Goal: Information Seeking & Learning: Learn about a topic

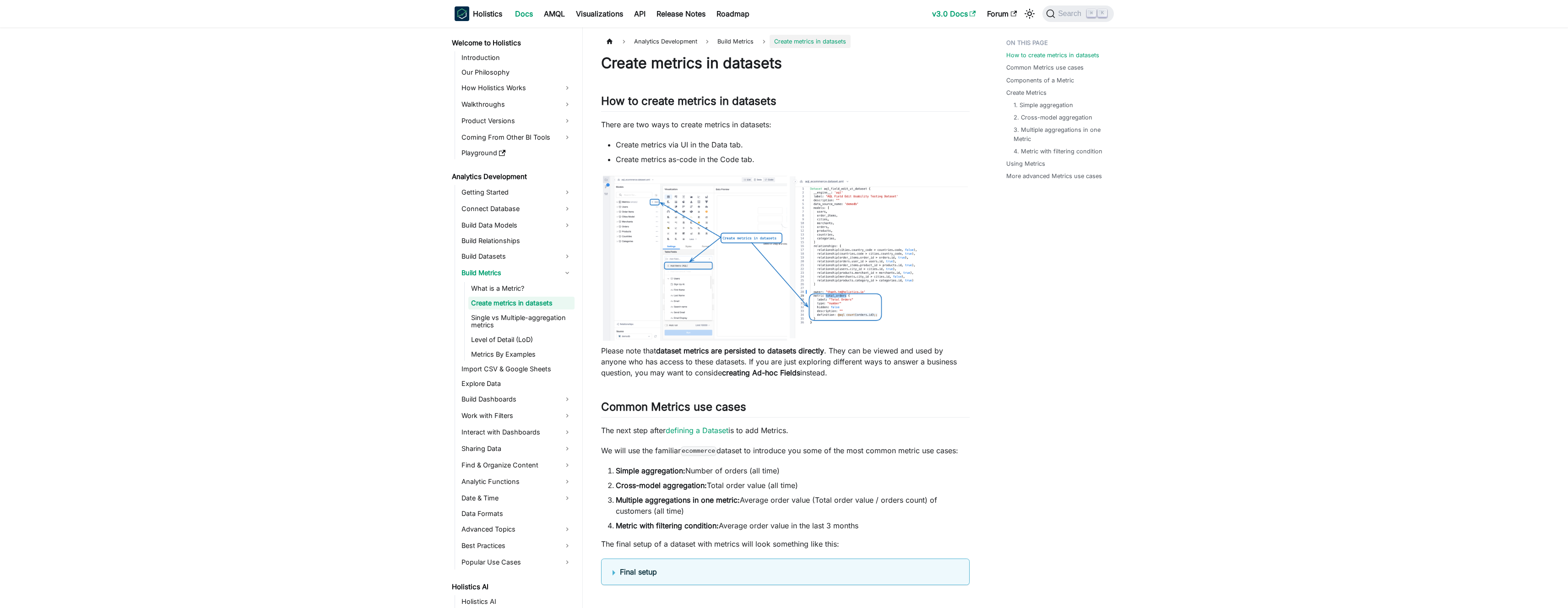
click at [962, 13] on link "v3.0 Docs" at bounding box center [954, 13] width 55 height 15
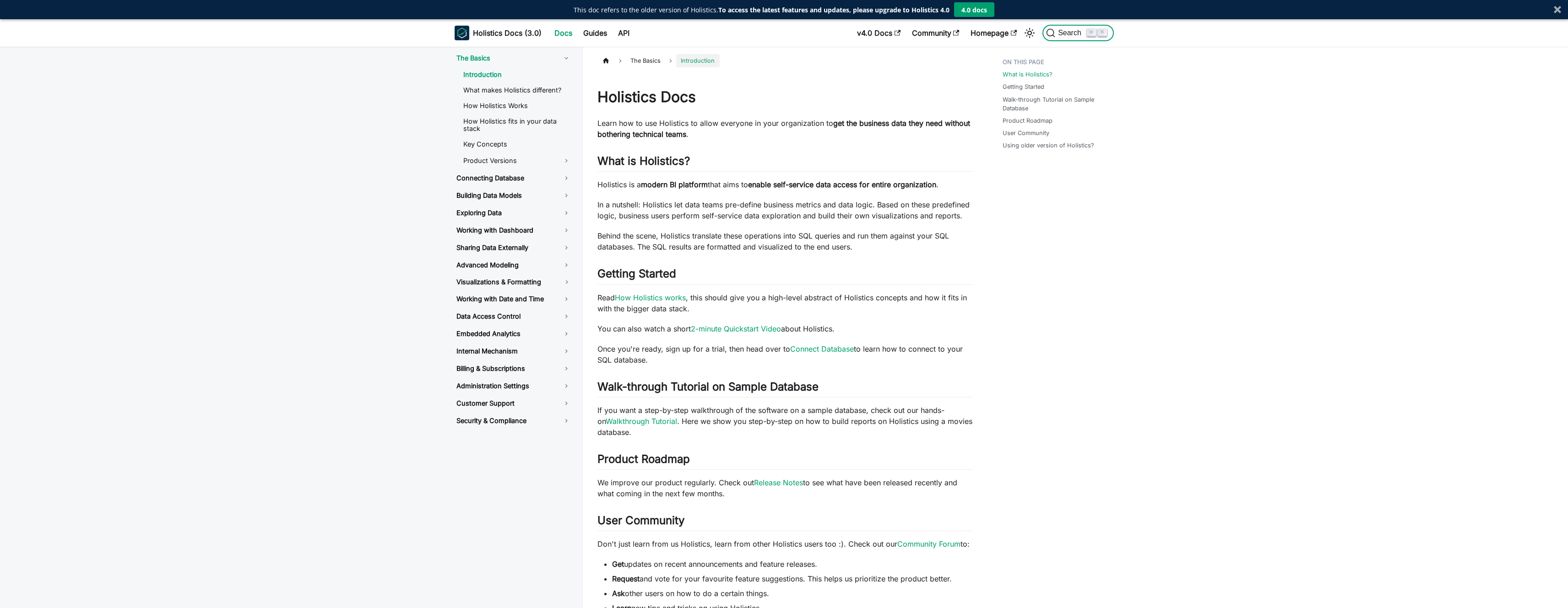
click at [1062, 31] on span "Search" at bounding box center [1071, 32] width 32 height 8
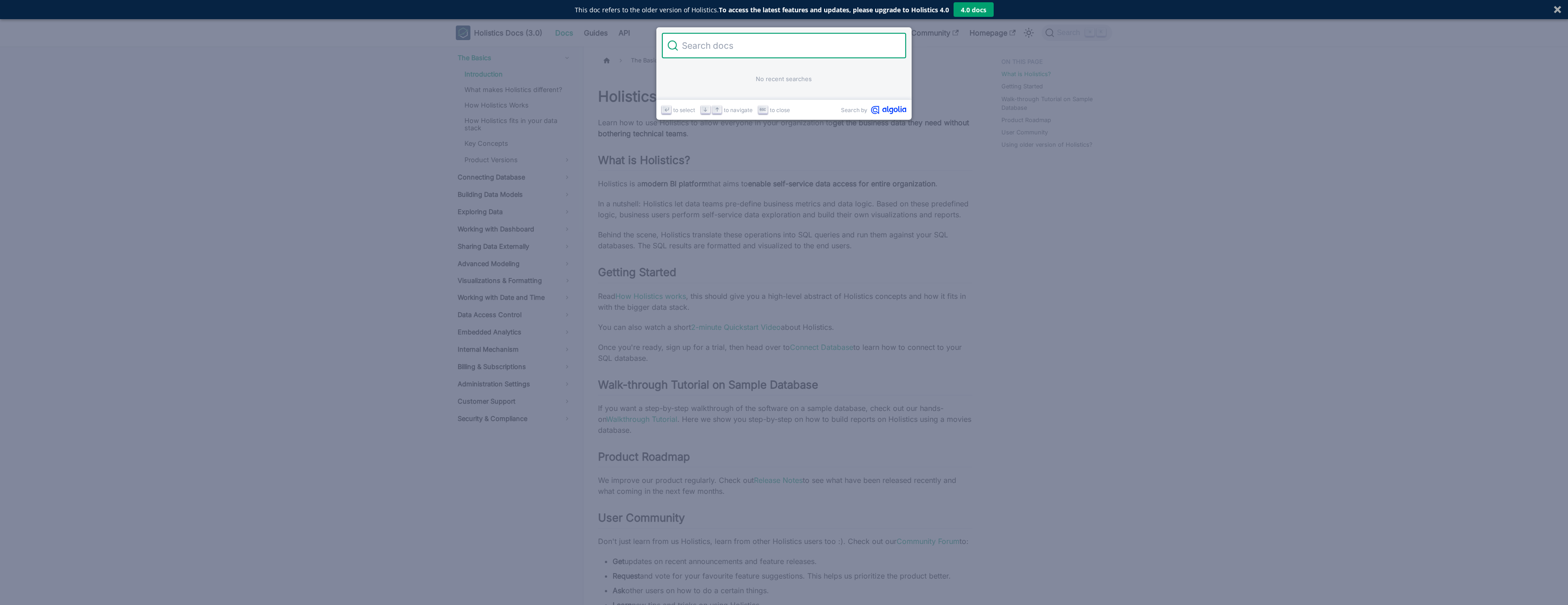
click at [957, 15] on button "4.0 docs" at bounding box center [974, 10] width 40 height 15
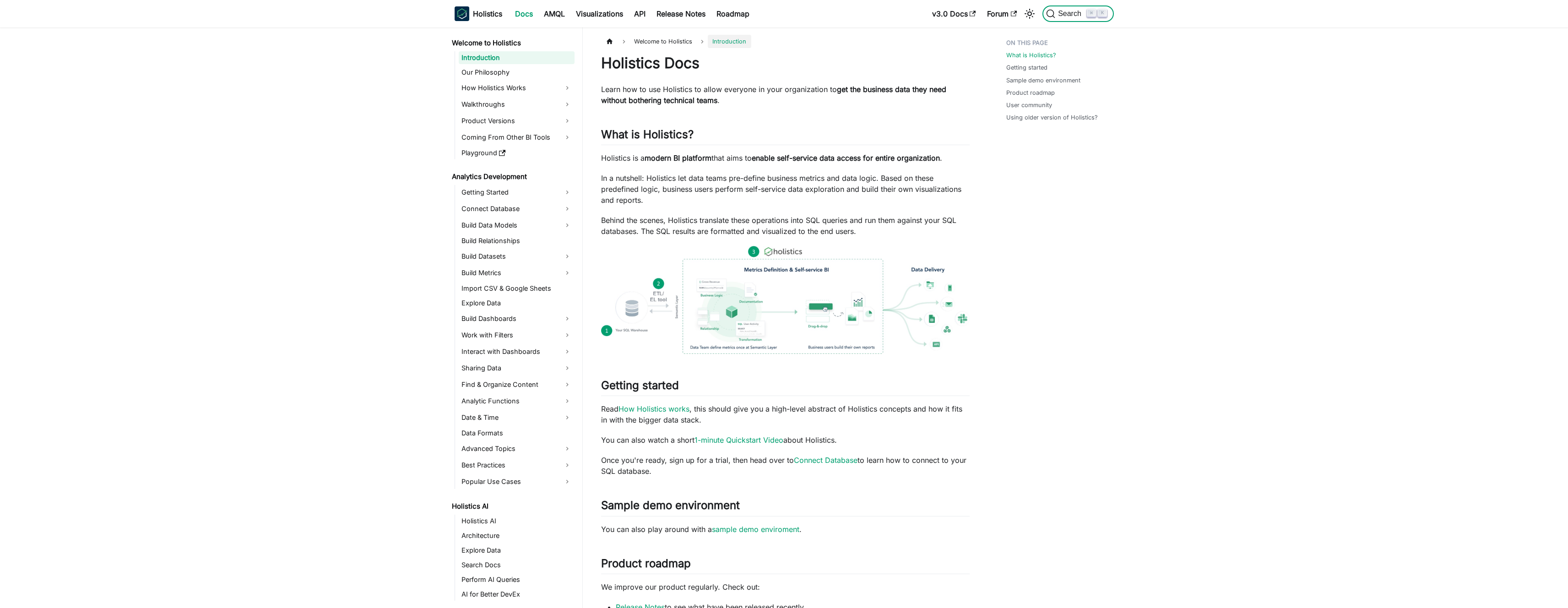
click at [1057, 12] on span "Search" at bounding box center [1071, 13] width 32 height 8
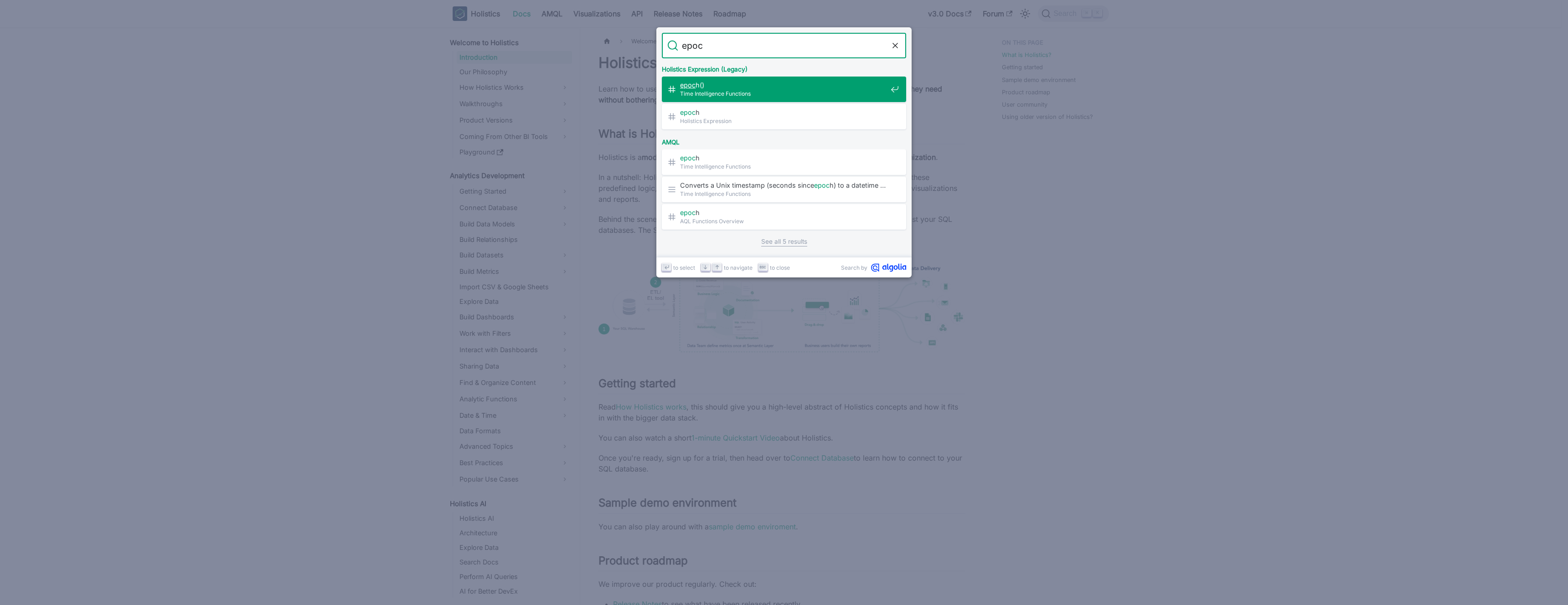
type input "epoch"
click at [746, 95] on span "Time Intelligence Functions" at bounding box center [783, 94] width 207 height 9
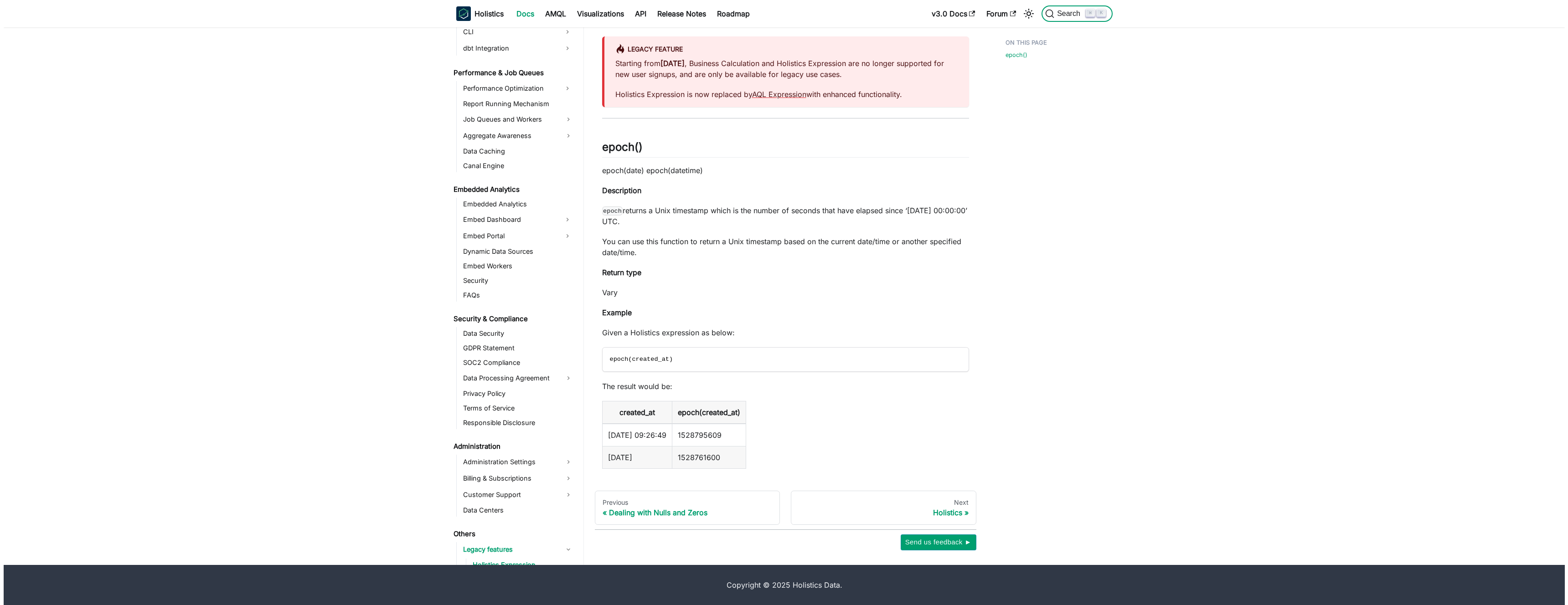
scroll to position [736, 0]
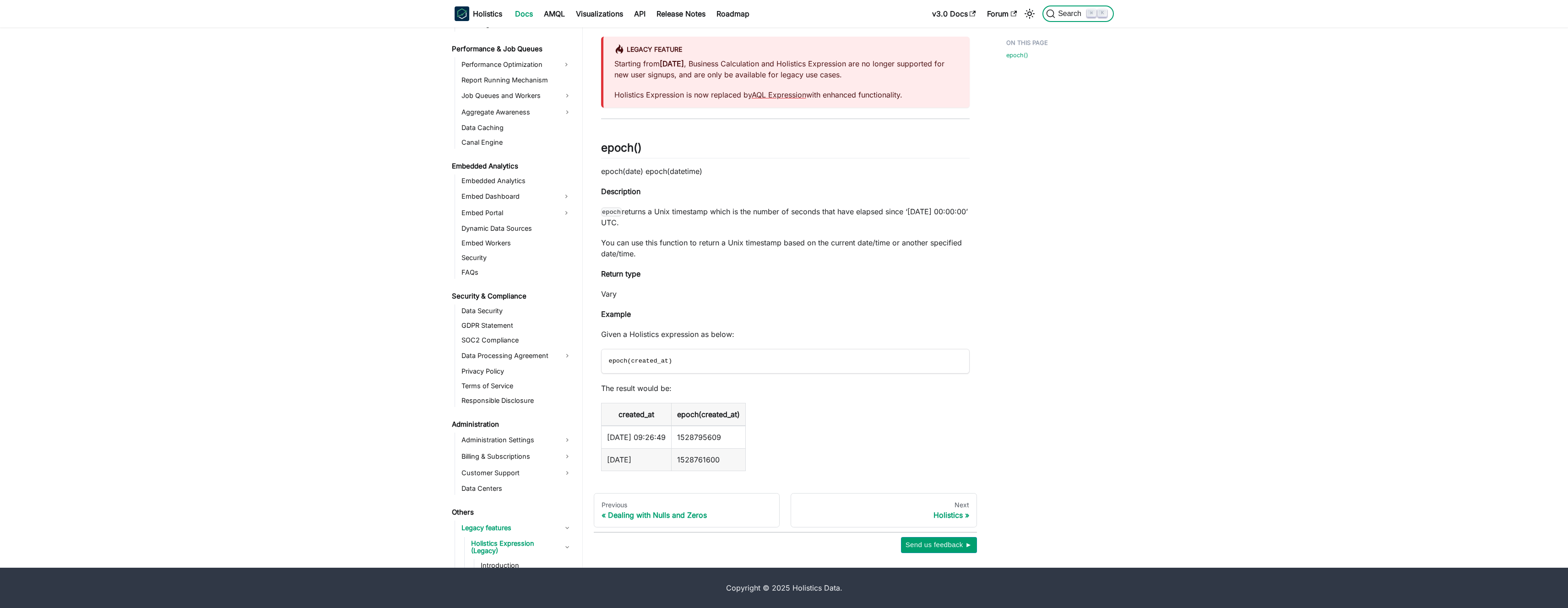
click at [1058, 12] on span "Search" at bounding box center [1071, 13] width 32 height 8
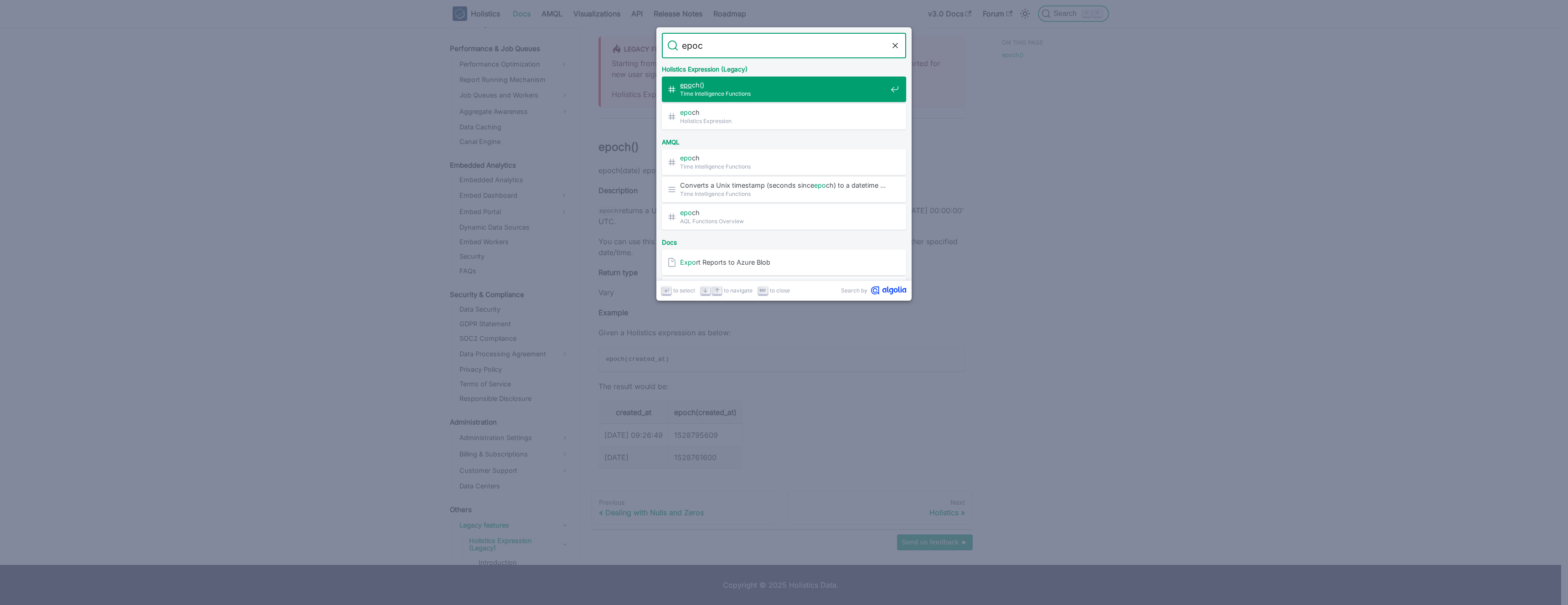
type input "epoch"
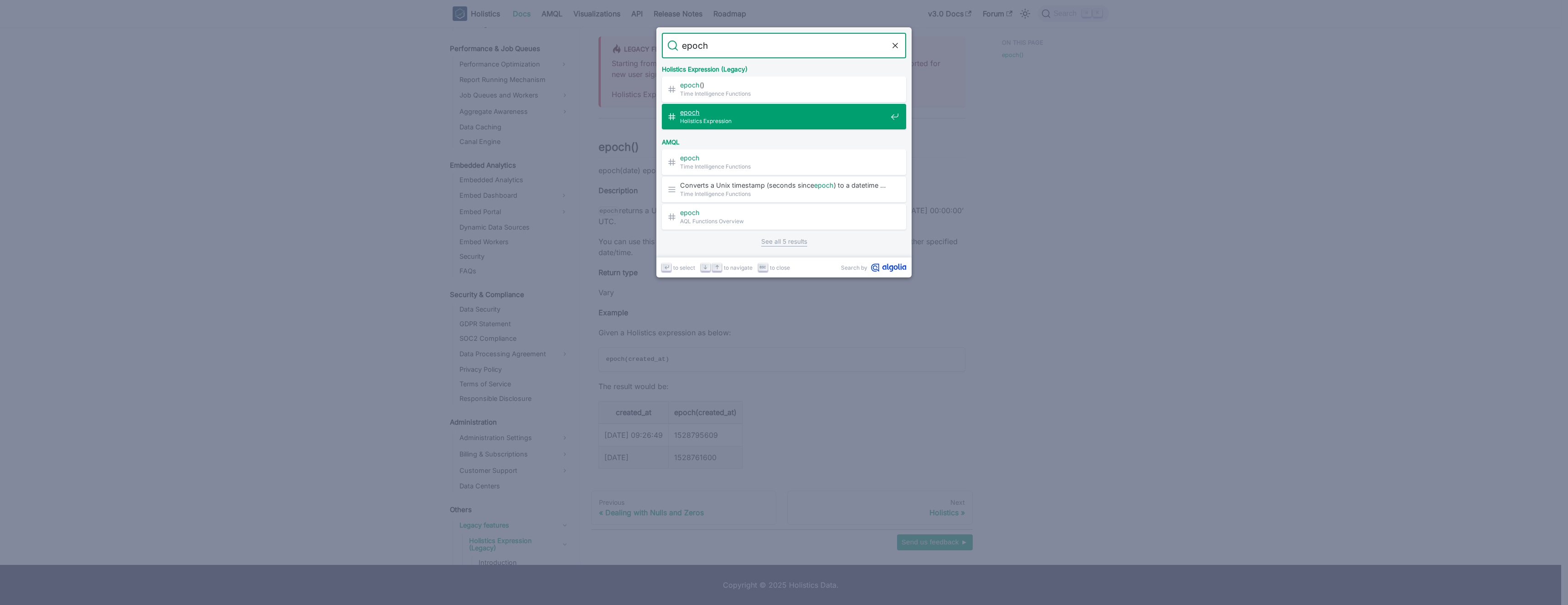
click at [716, 119] on span "Holistics Expression" at bounding box center [783, 121] width 207 height 9
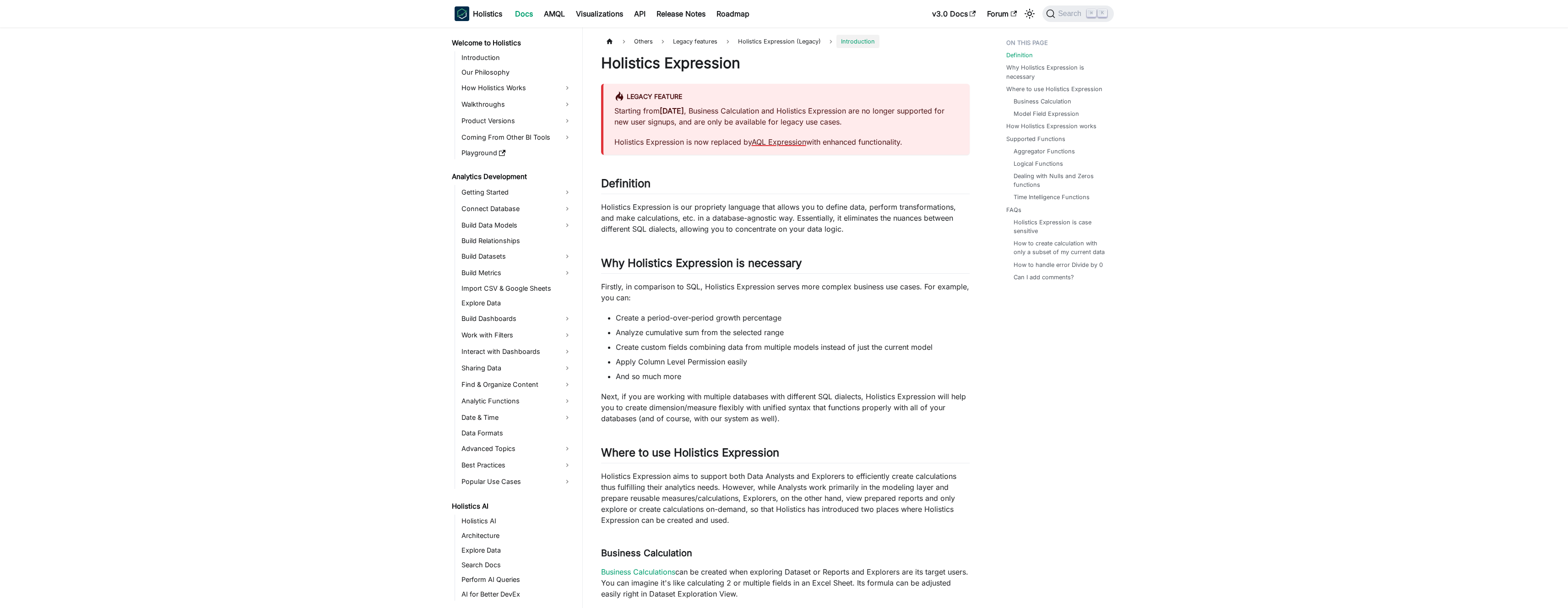
click at [768, 142] on link "AQL Expression" at bounding box center [779, 142] width 54 height 9
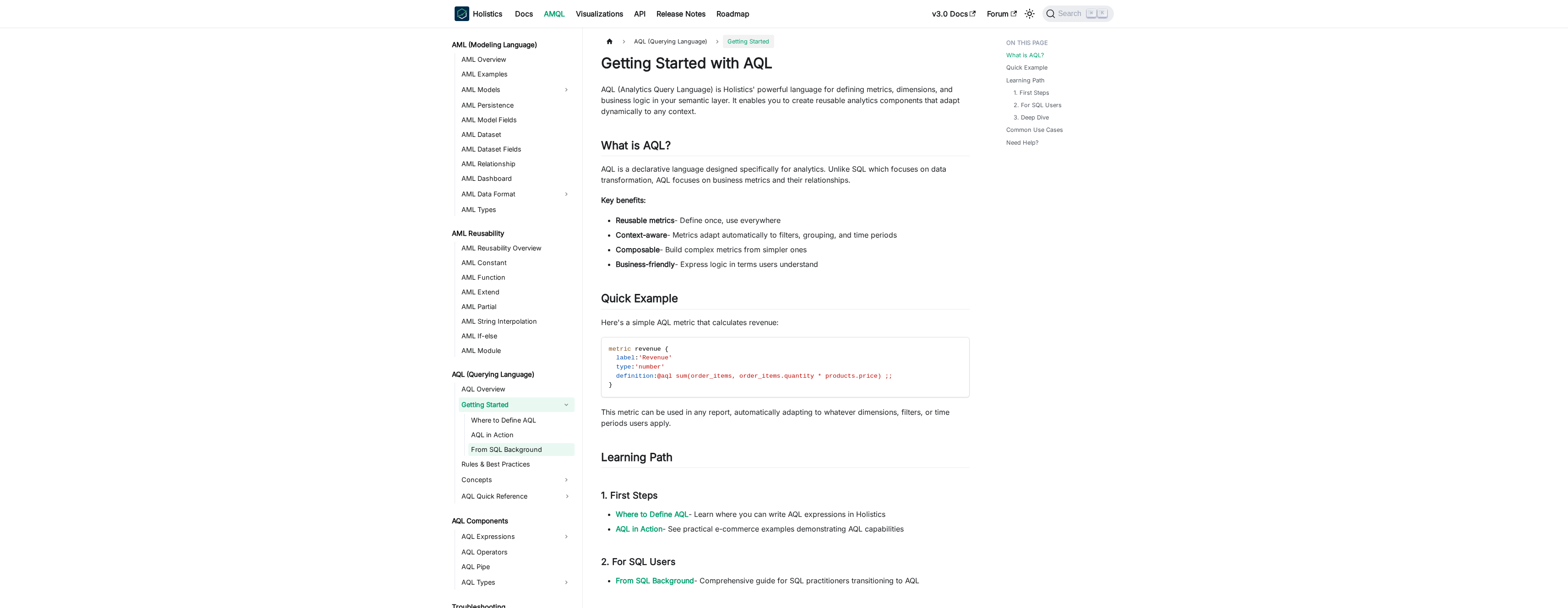
scroll to position [116, 0]
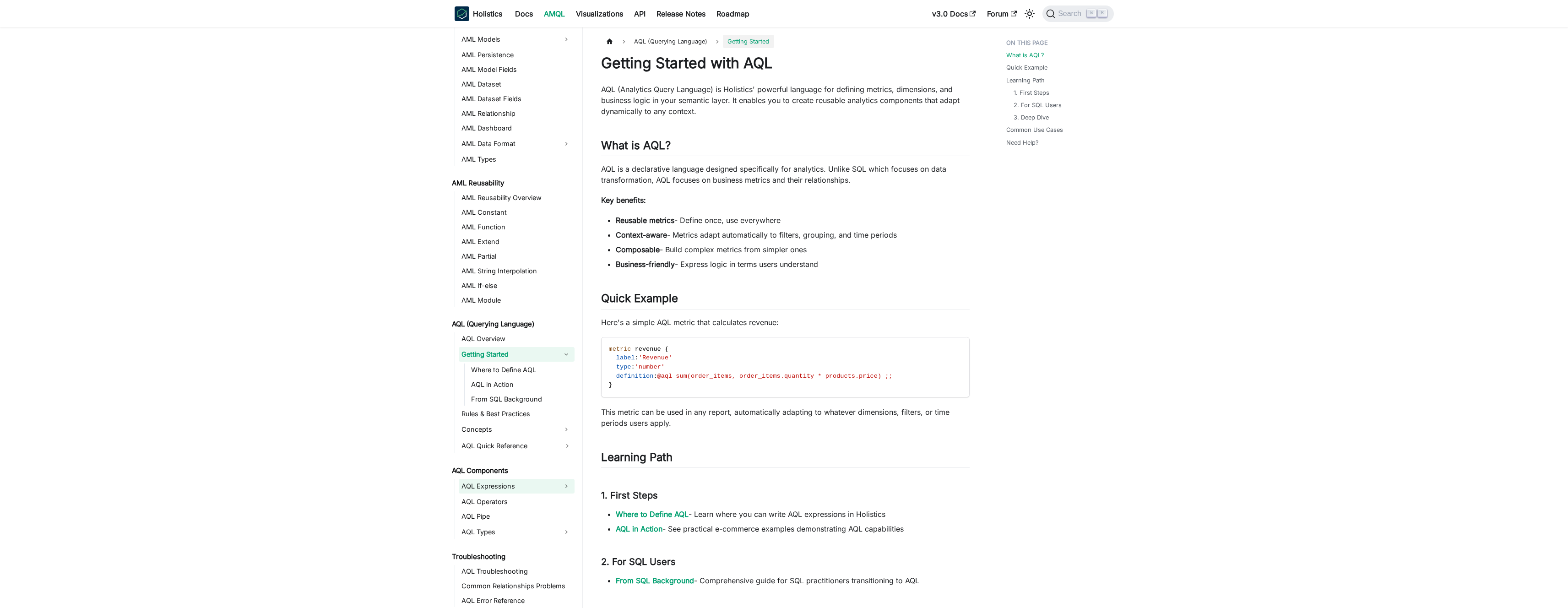
click at [498, 484] on link "AQL Expressions" at bounding box center [508, 486] width 99 height 15
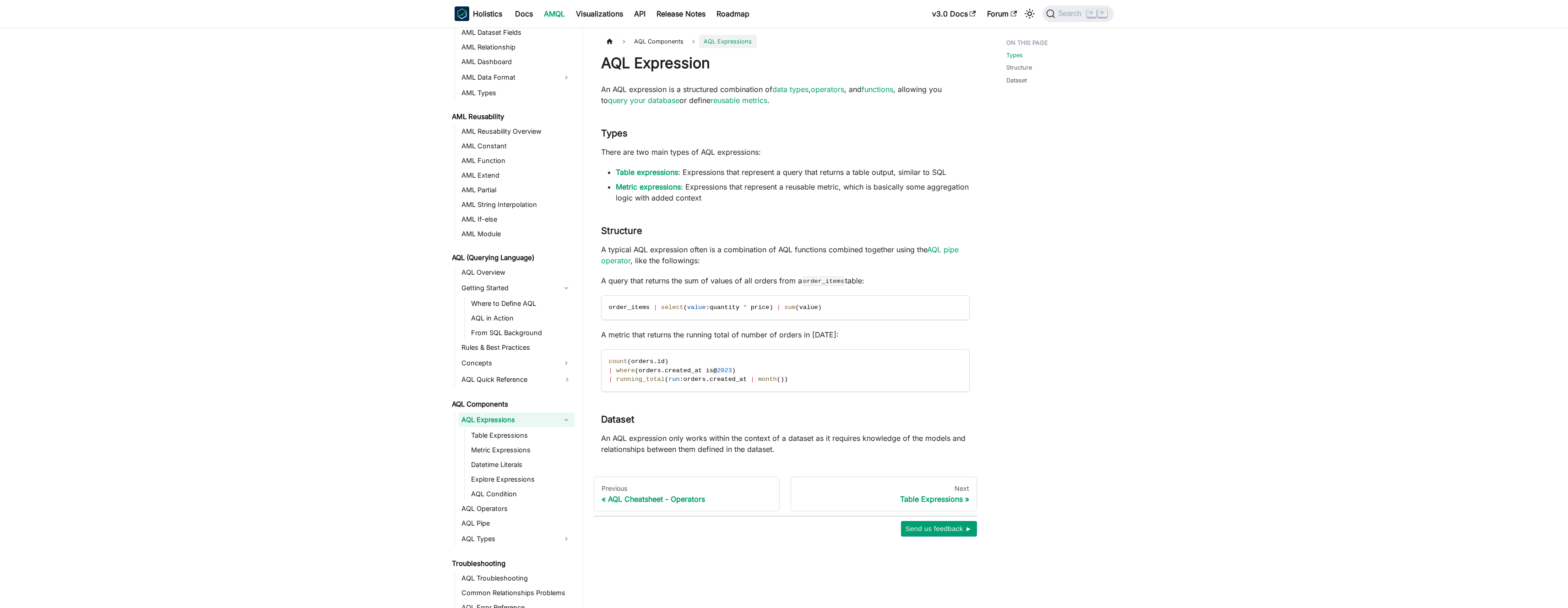
scroll to position [188, 0]
click at [502, 466] on link "Datetime Literals" at bounding box center [521, 459] width 106 height 13
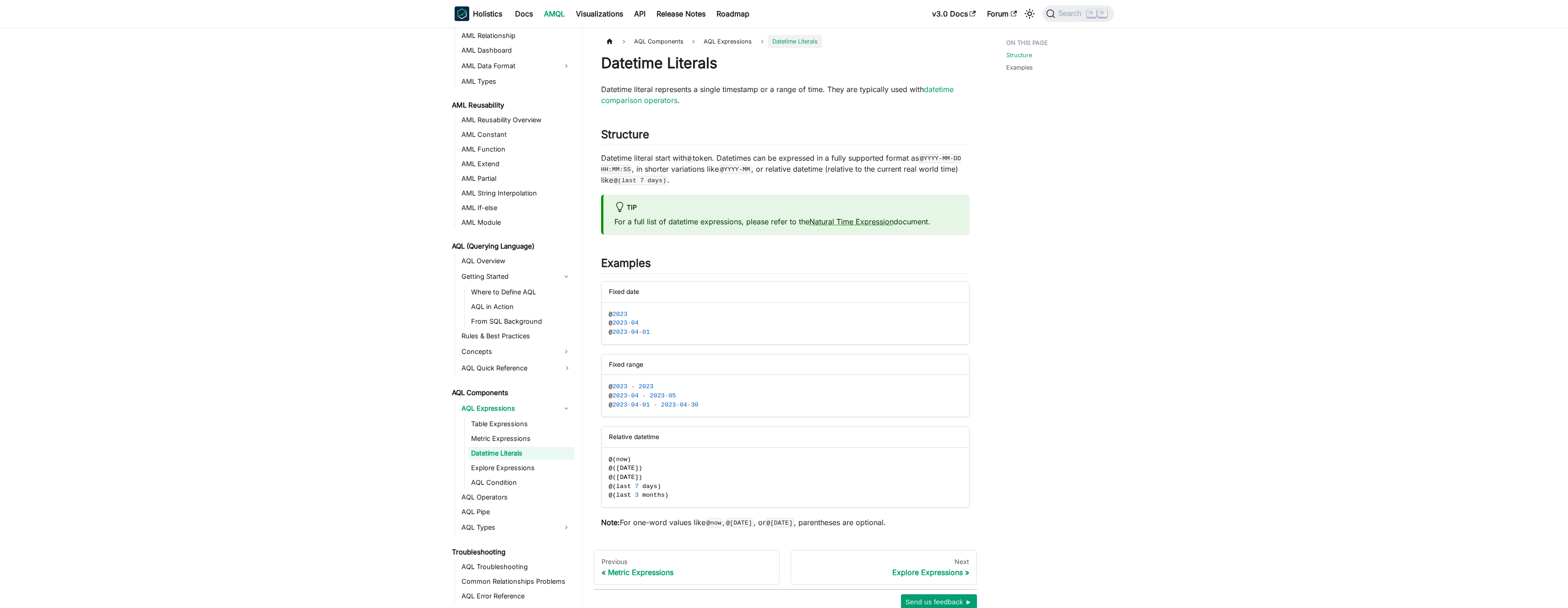
scroll to position [203, 0]
click at [509, 415] on link "Table Expressions" at bounding box center [521, 415] width 106 height 13
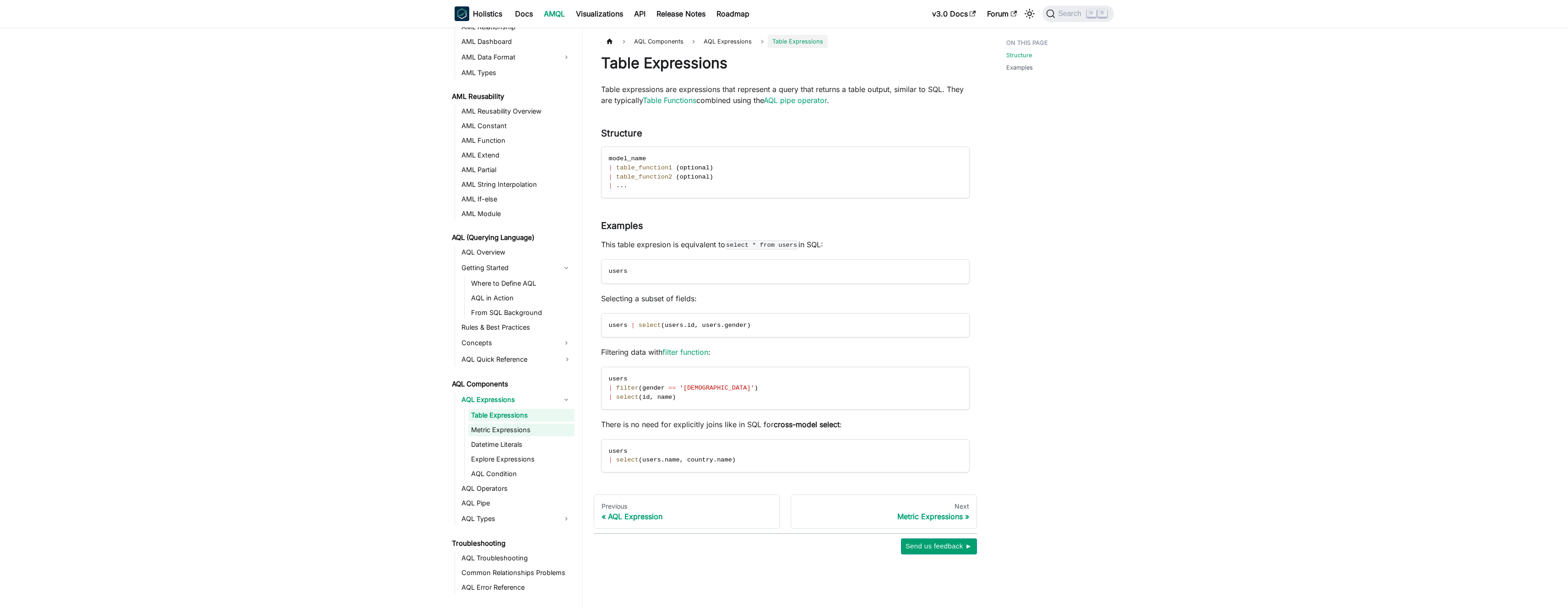
click at [510, 428] on link "Metric Expressions" at bounding box center [521, 430] width 106 height 13
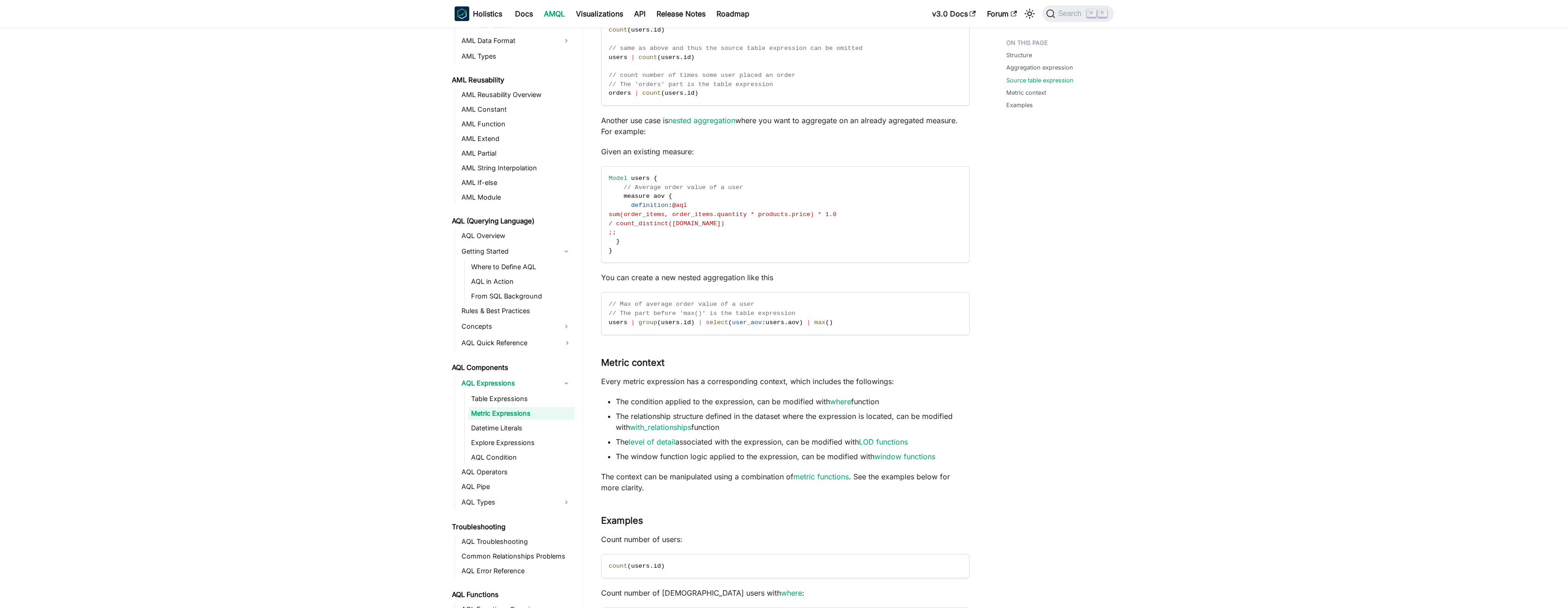
scroll to position [549, 0]
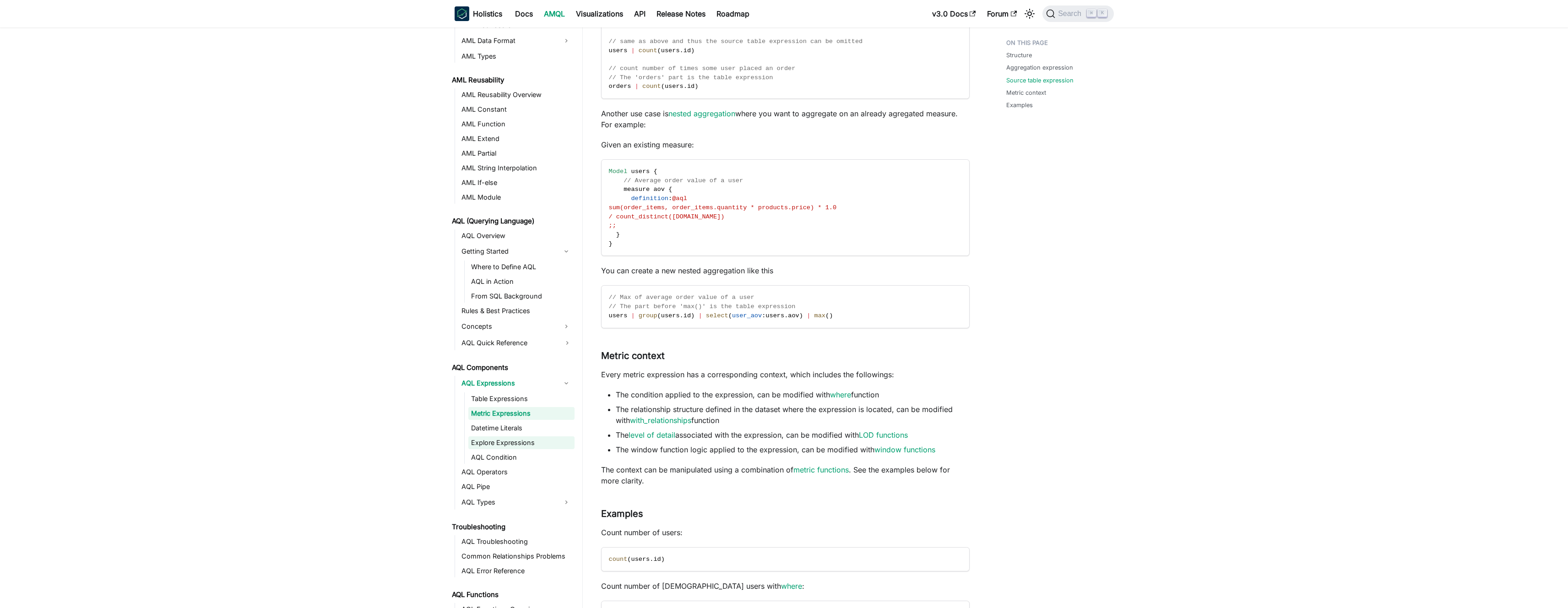
click at [524, 444] on link "Explore Expressions" at bounding box center [521, 443] width 106 height 13
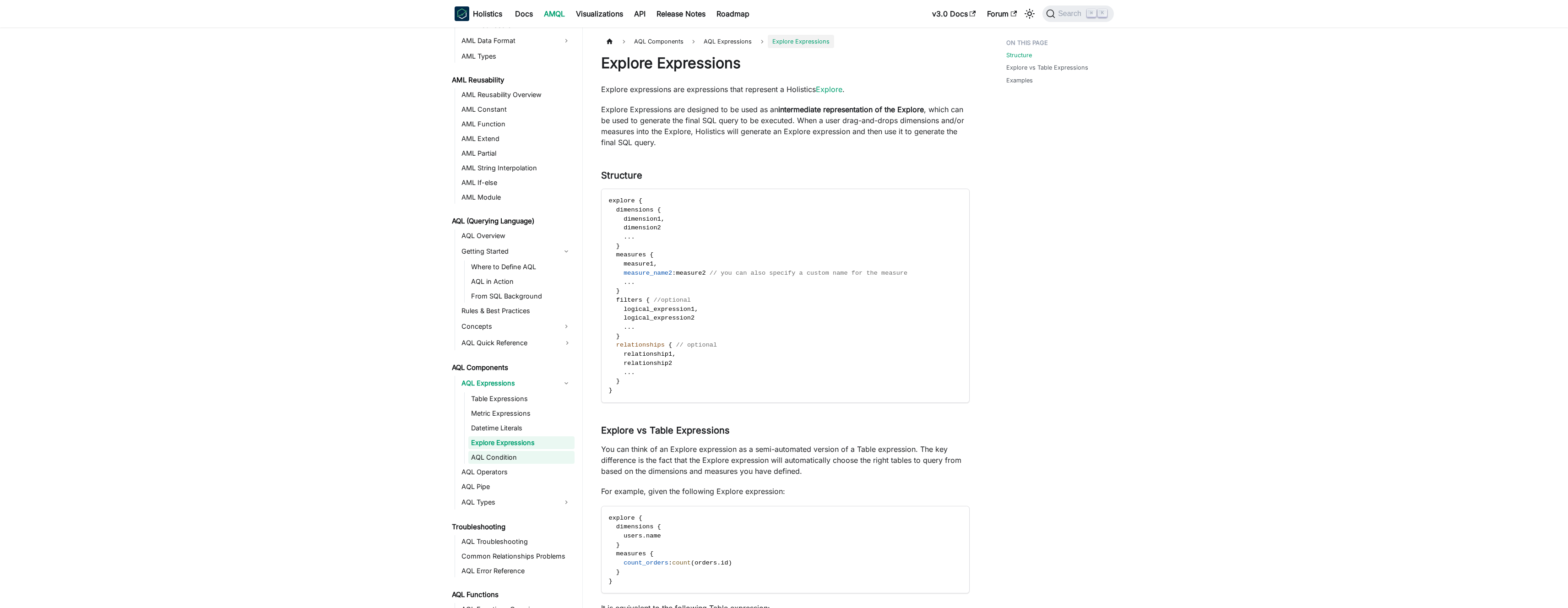
click at [520, 454] on link "AQL Condition" at bounding box center [521, 458] width 106 height 13
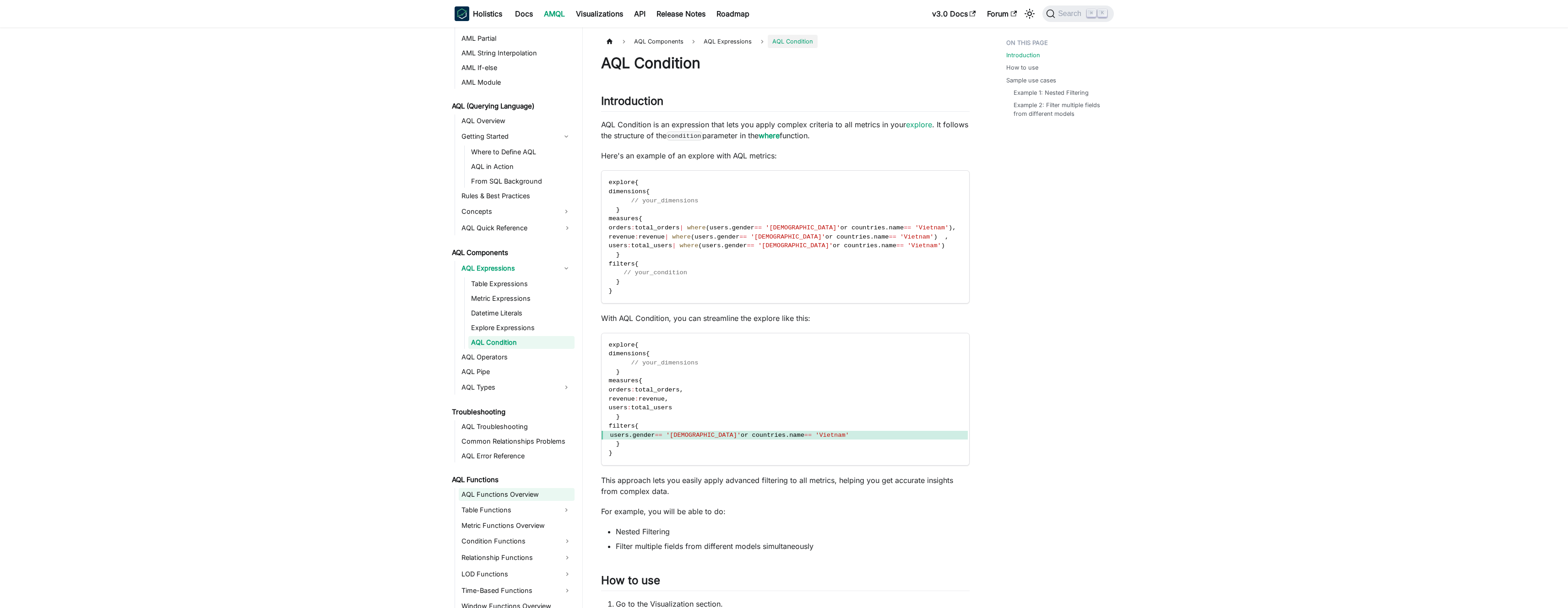
scroll to position [357, 0]
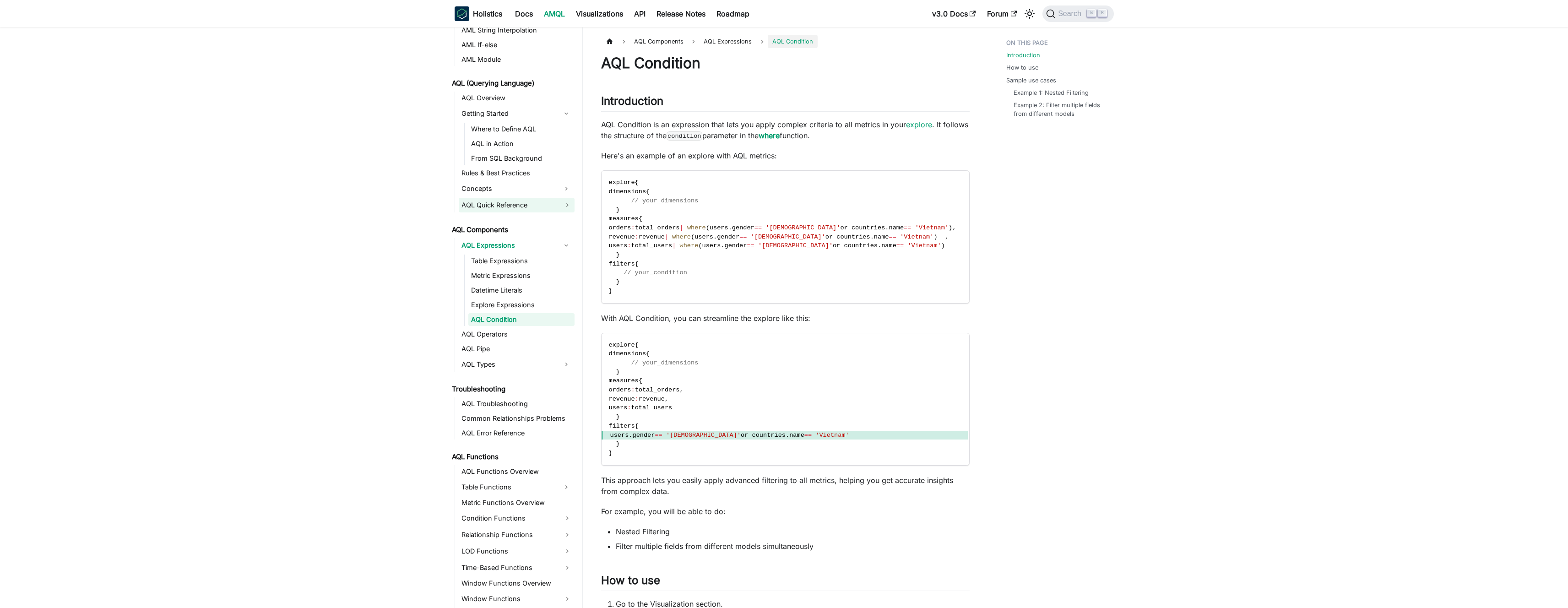
click at [488, 204] on link "AQL Quick Reference" at bounding box center [516, 205] width 116 height 15
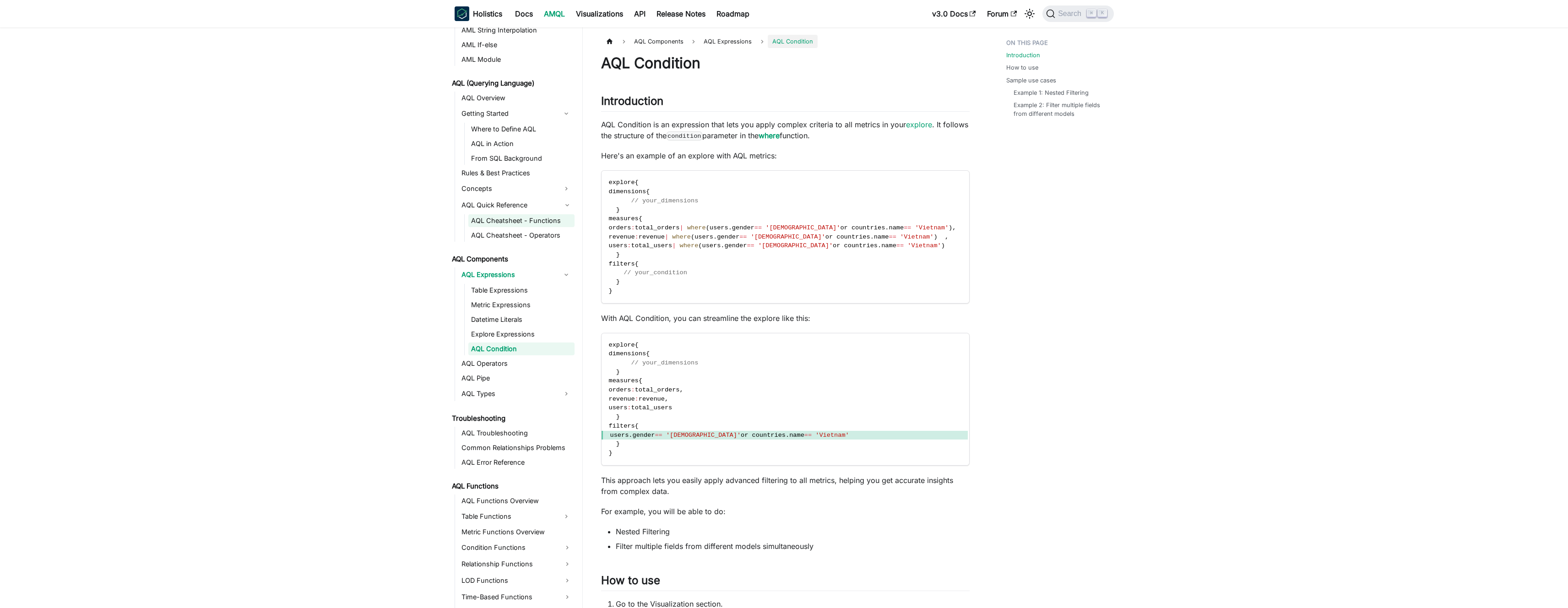
click at [499, 220] on link "AQL Cheatsheet - Functions" at bounding box center [521, 220] width 106 height 13
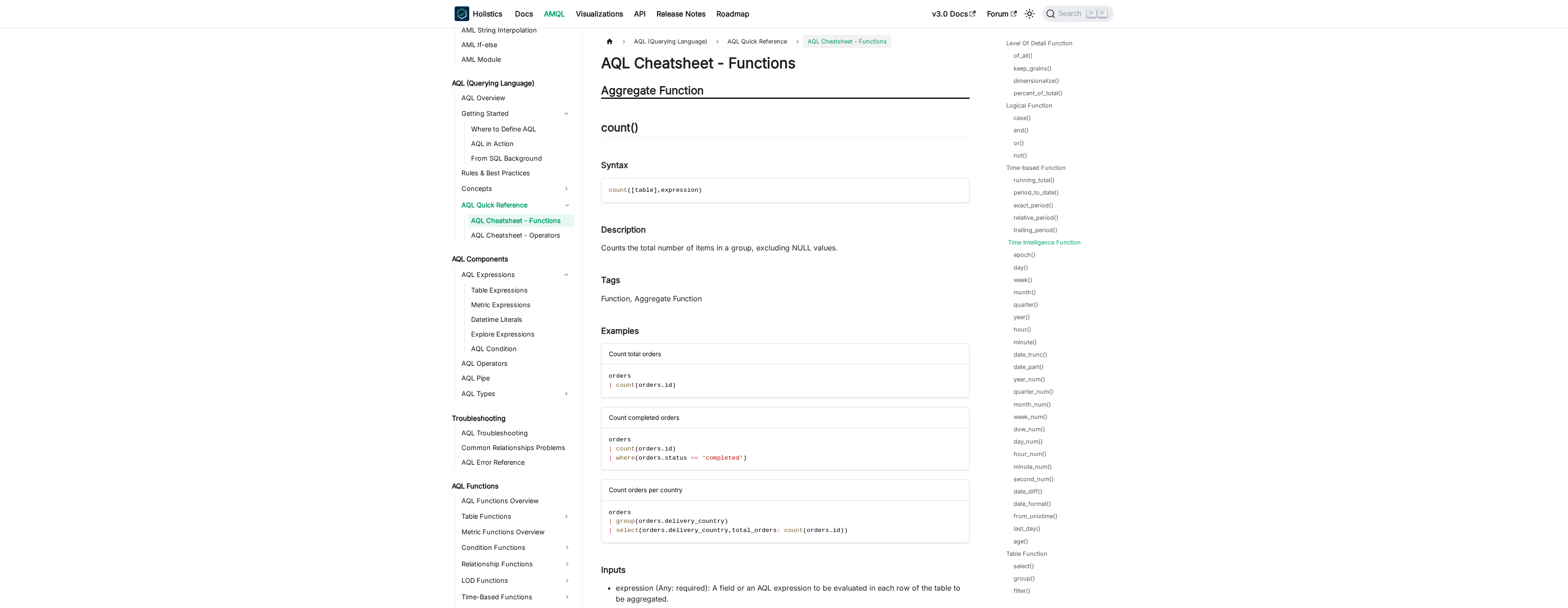
scroll to position [275, 0]
click at [1028, 254] on link "epoch()" at bounding box center [1026, 253] width 22 height 9
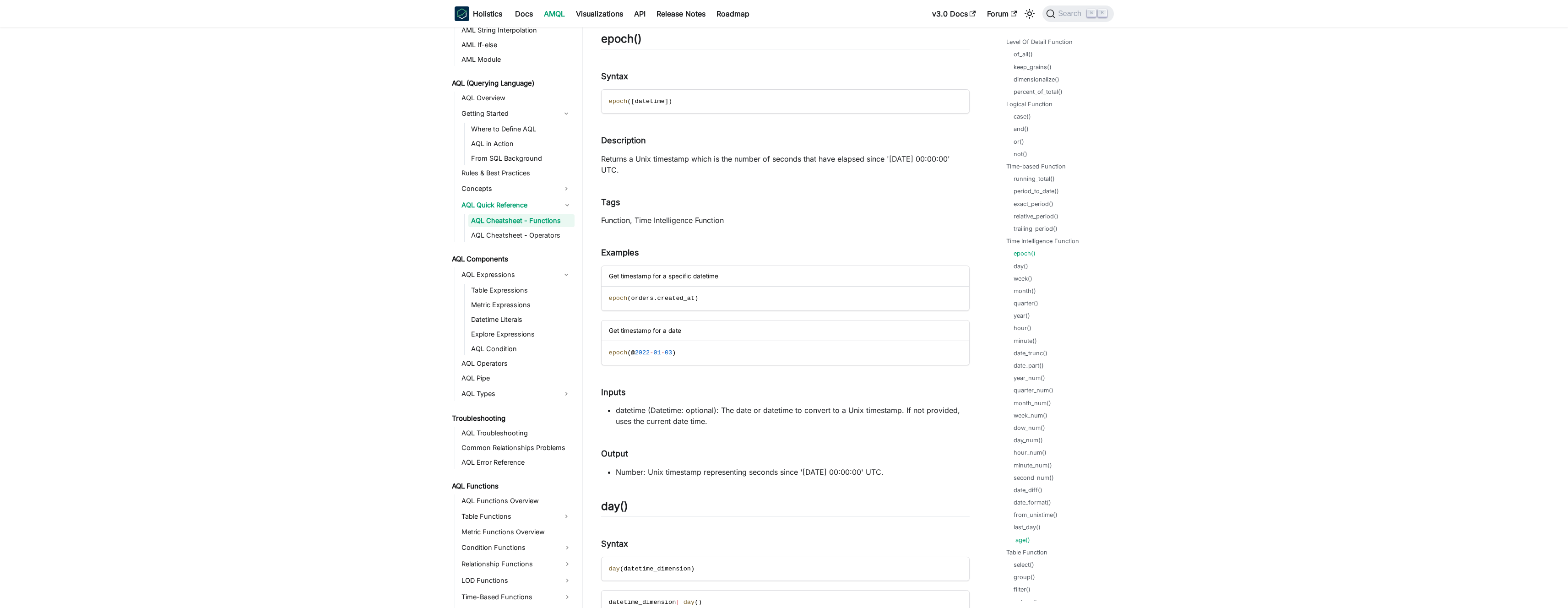
click at [1021, 540] on link "age()" at bounding box center [1023, 540] width 15 height 9
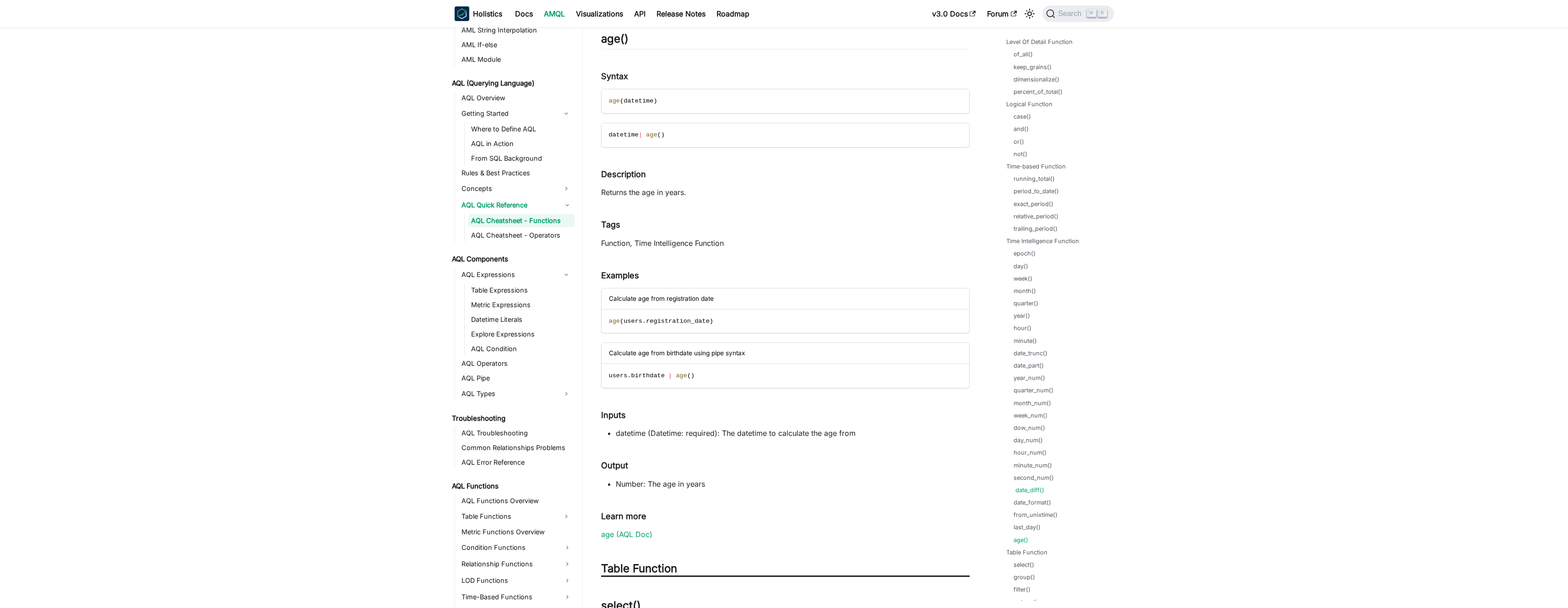
click at [1037, 491] on link "date_diff()" at bounding box center [1029, 491] width 29 height 9
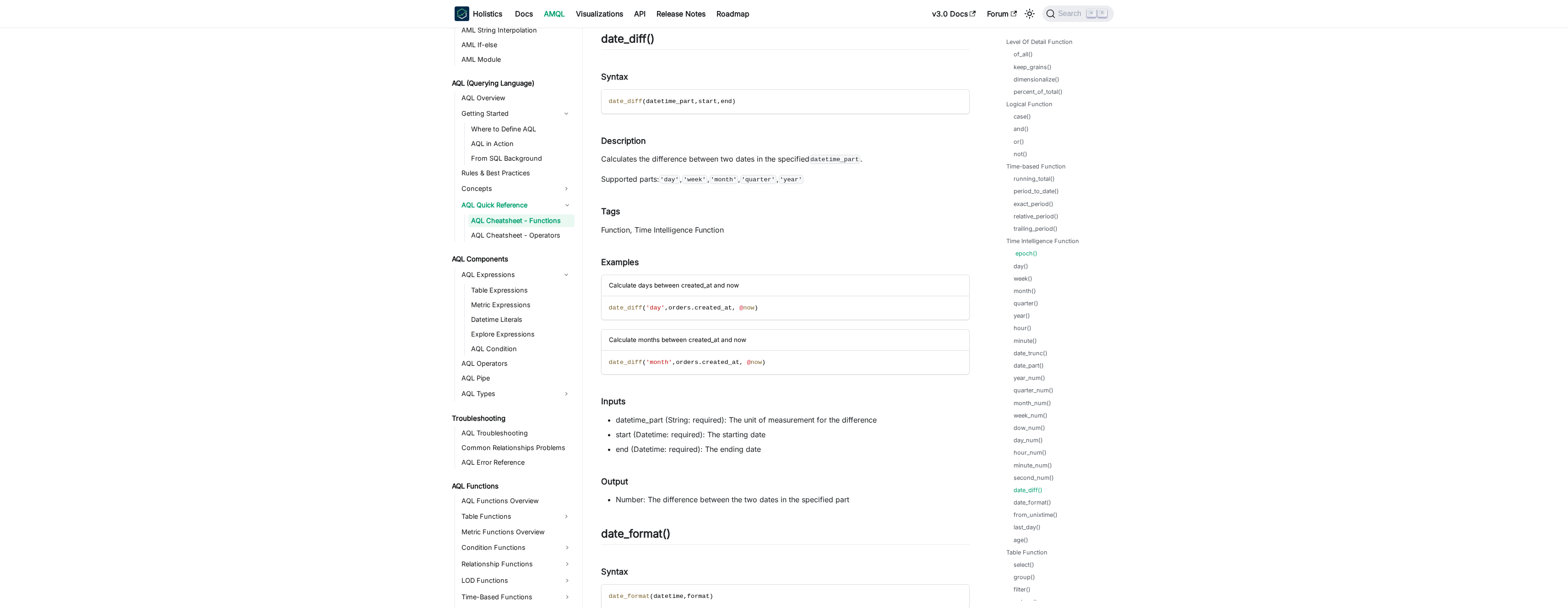
click at [1025, 256] on link "epoch()" at bounding box center [1026, 253] width 22 height 9
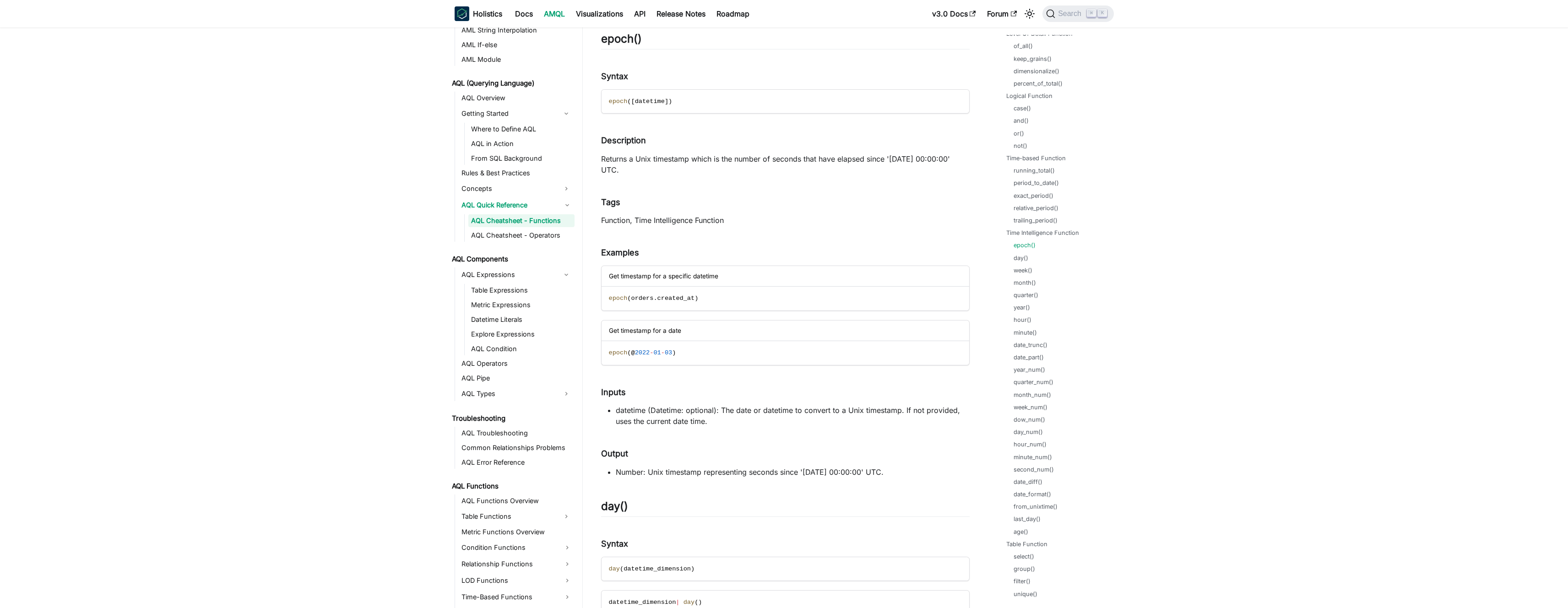
scroll to position [327, 0]
